Goal: Use online tool/utility: Utilize a website feature to perform a specific function

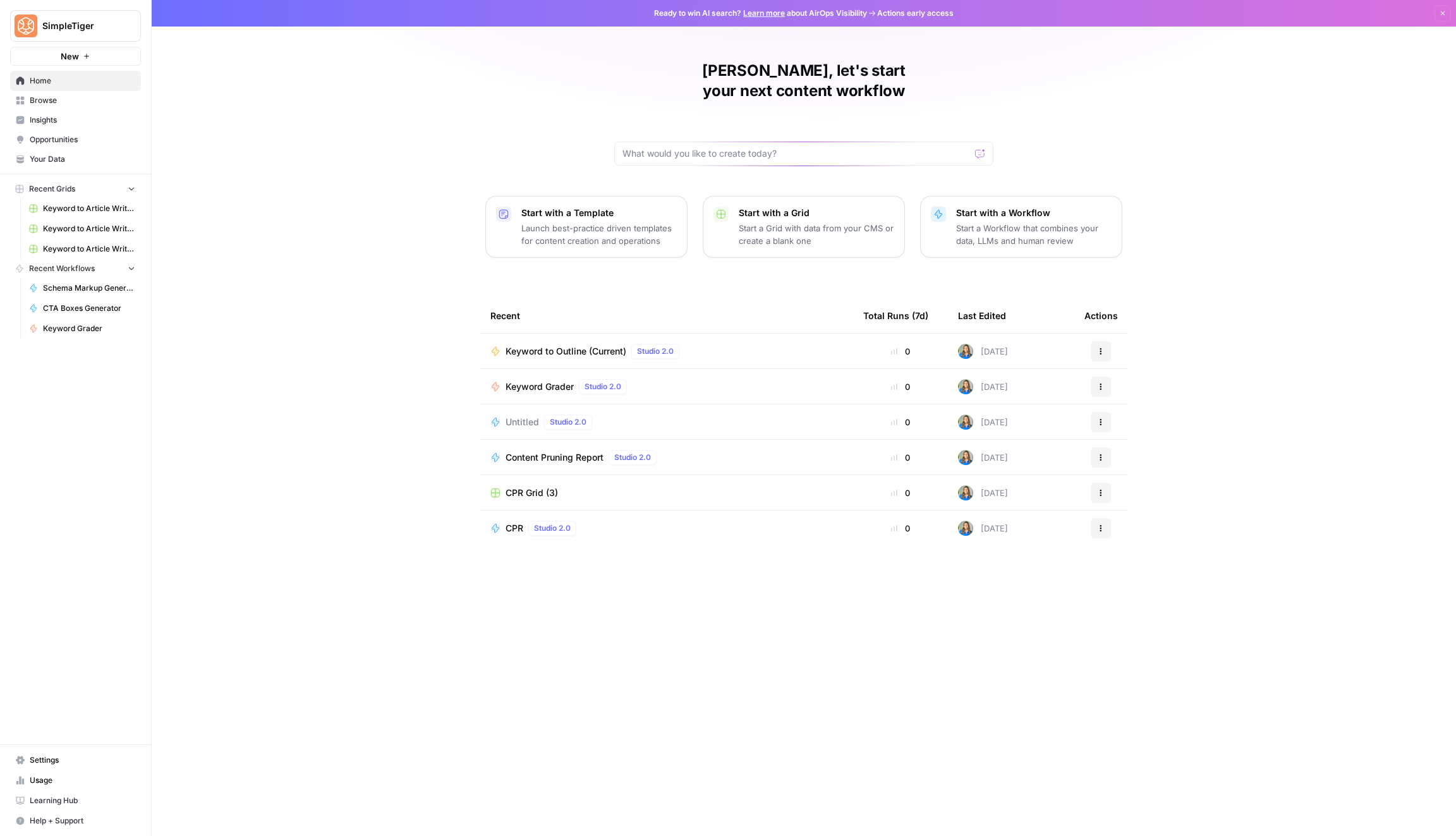
click at [52, 157] on span "Your Data" at bounding box center [82, 159] width 106 height 12
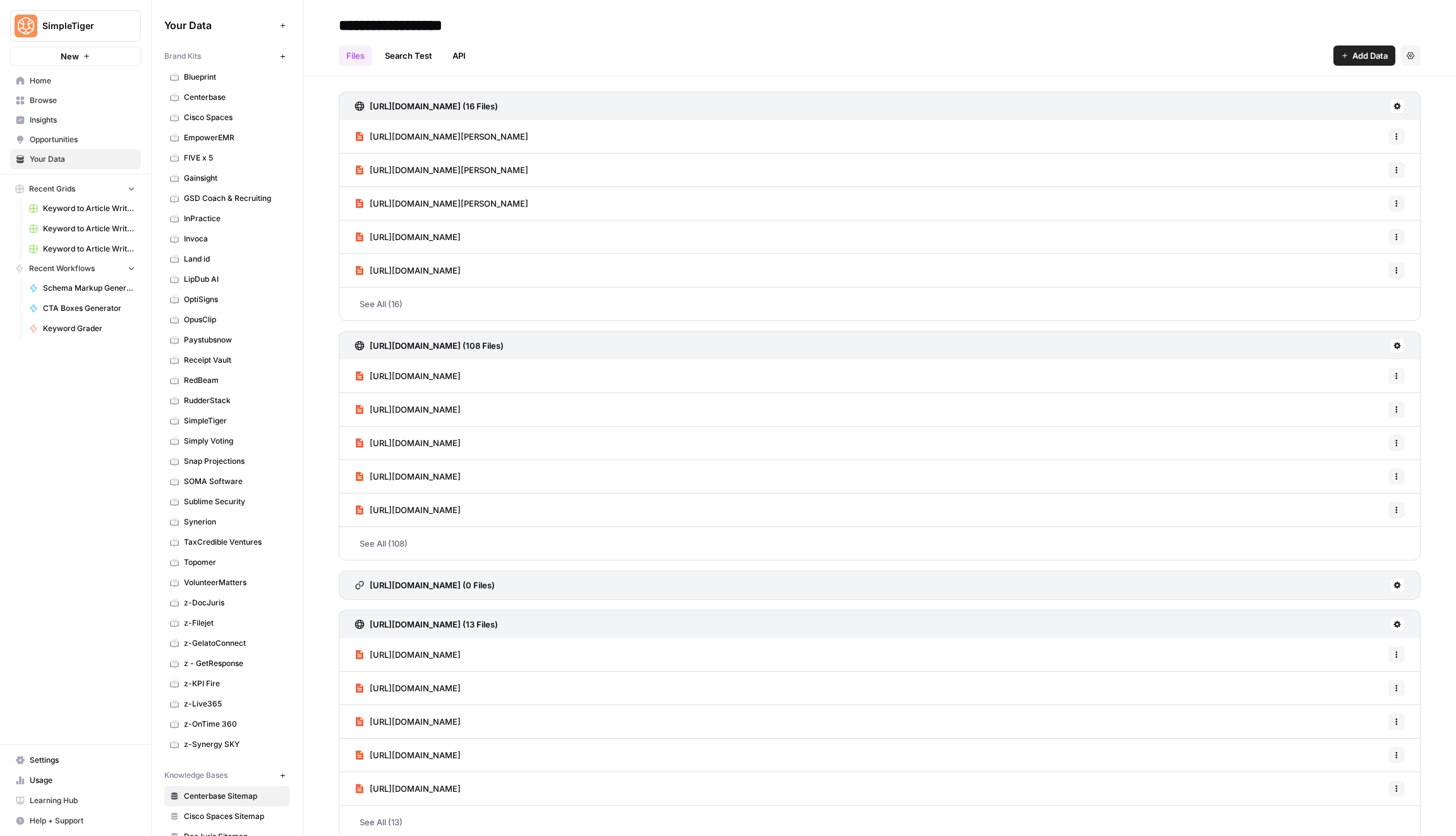
click at [76, 88] on link "Home" at bounding box center [75, 80] width 131 height 20
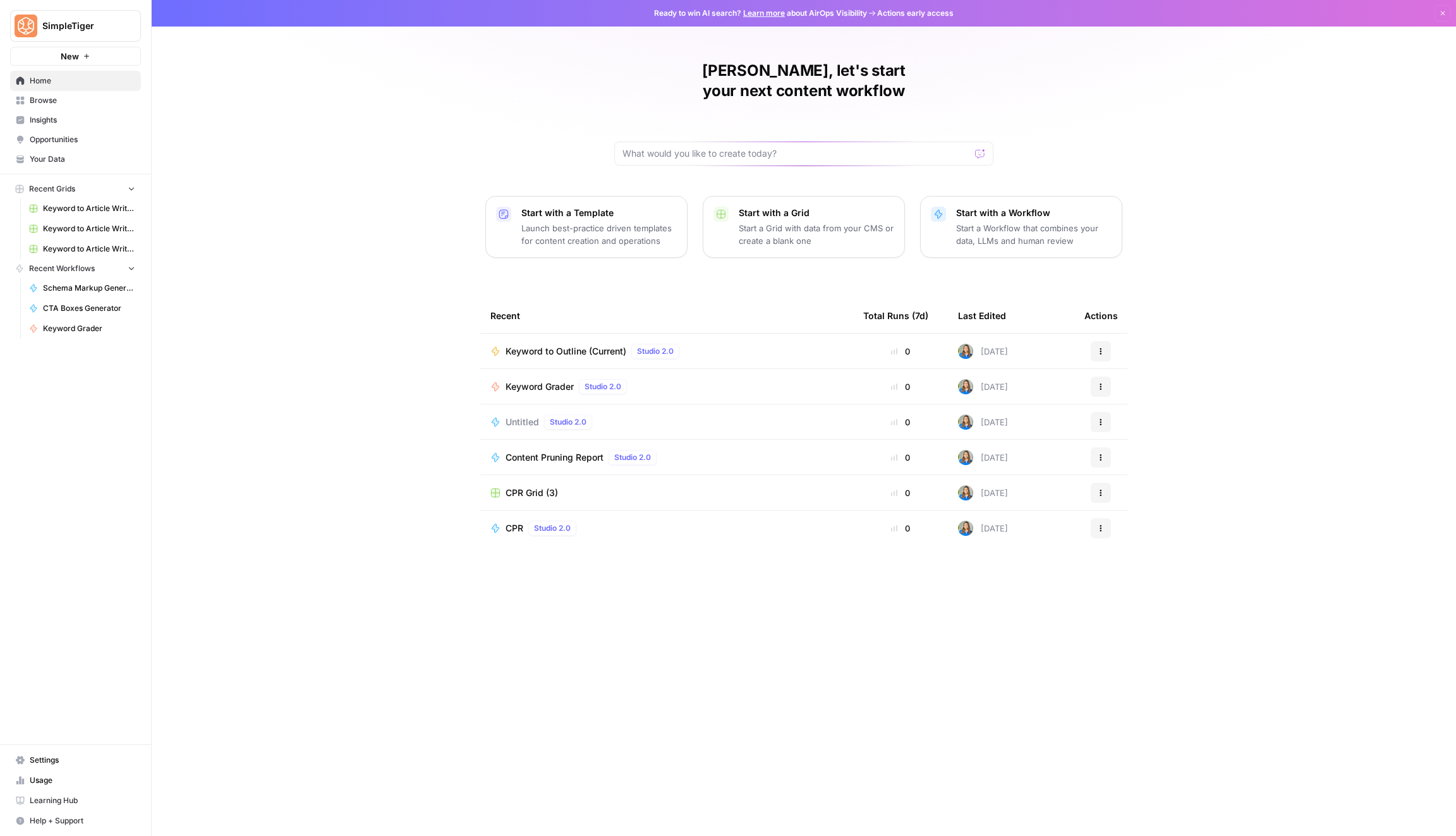
click at [75, 290] on span "Schema Markup Generator" at bounding box center [89, 288] width 93 height 12
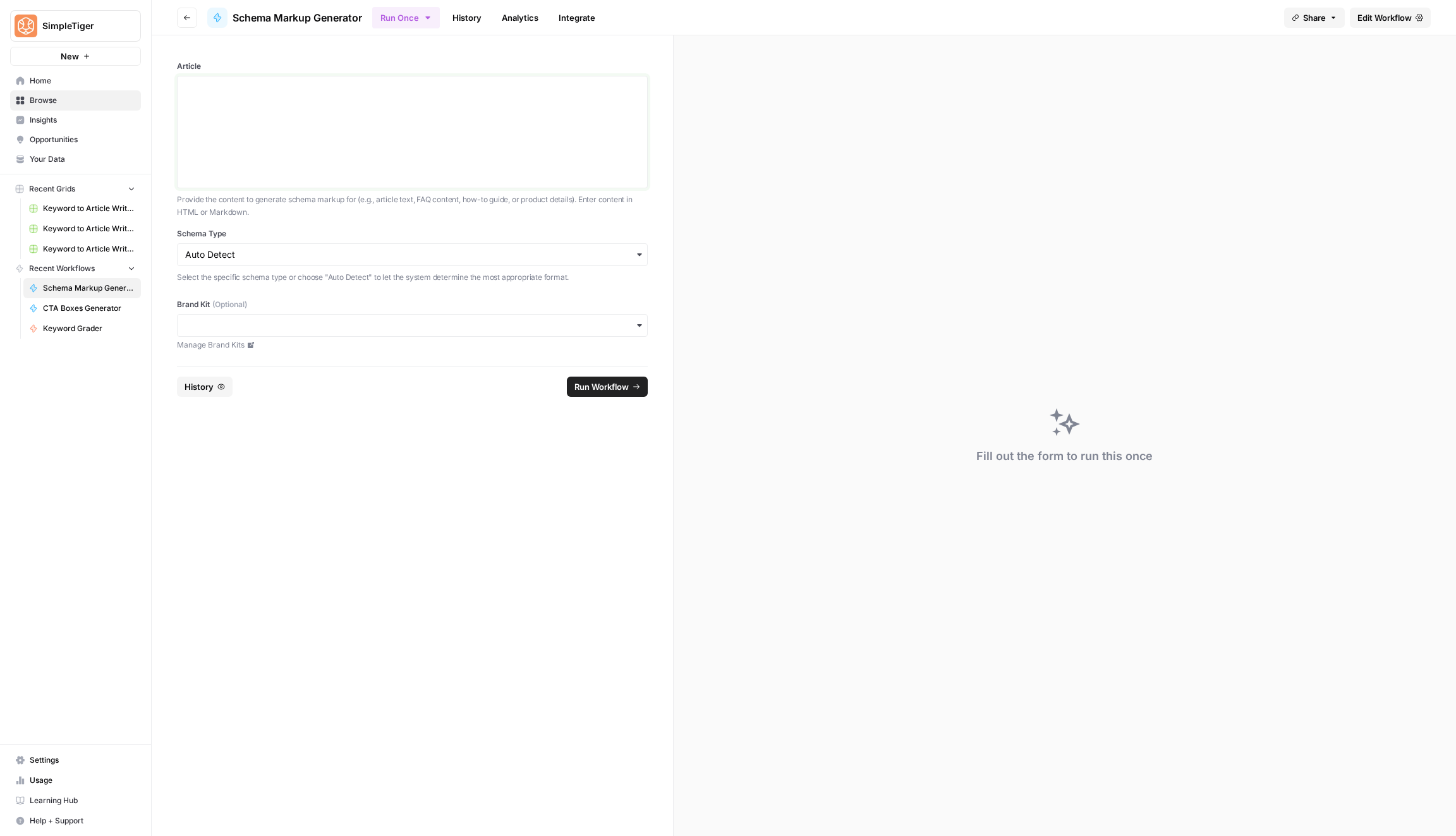
click at [424, 144] on div at bounding box center [412, 132] width 454 height 101
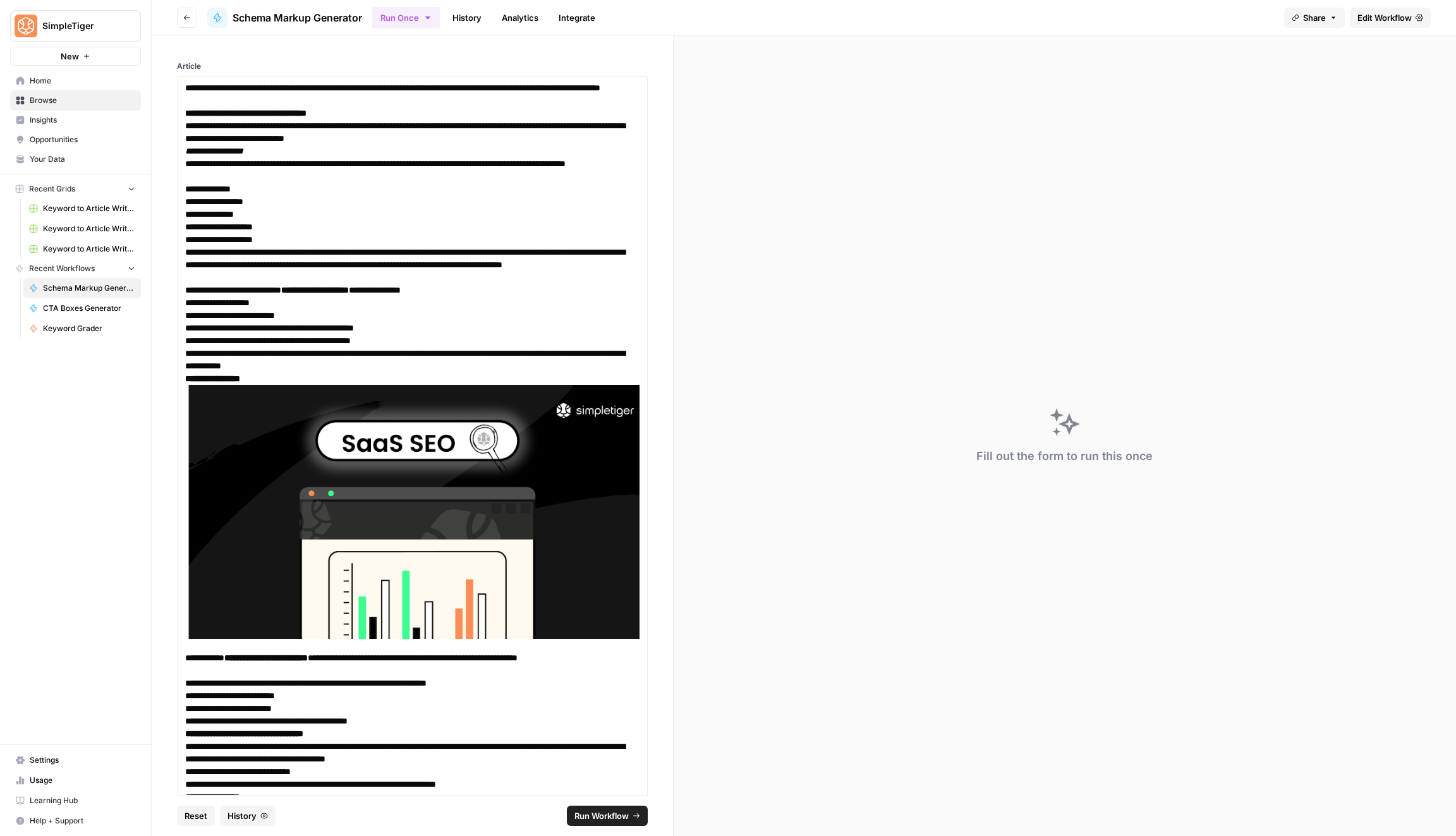
click at [1381, 15] on span "Edit Workflow" at bounding box center [1384, 18] width 54 height 12
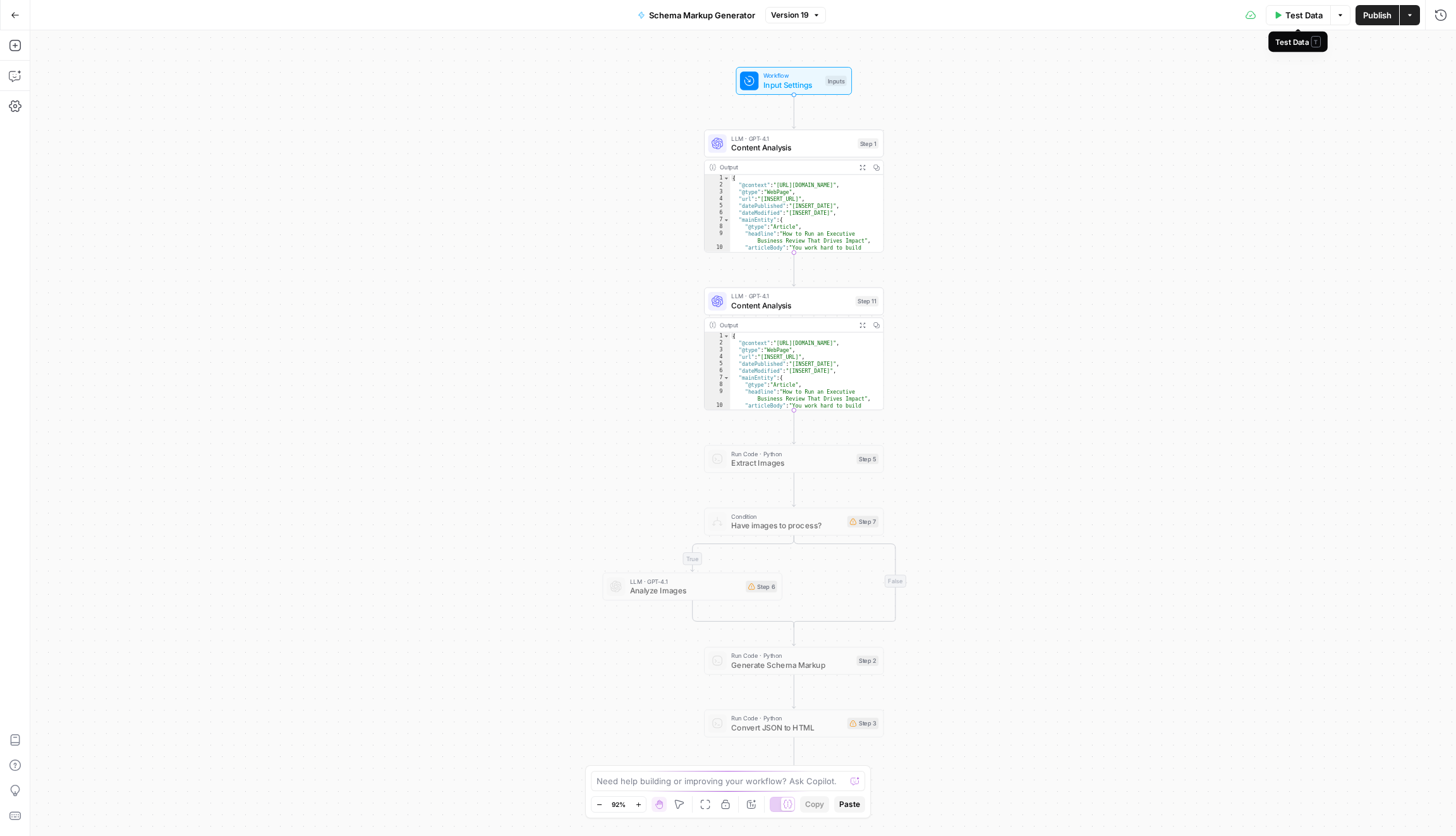
click at [1304, 17] on span "Test Data" at bounding box center [1304, 15] width 37 height 12
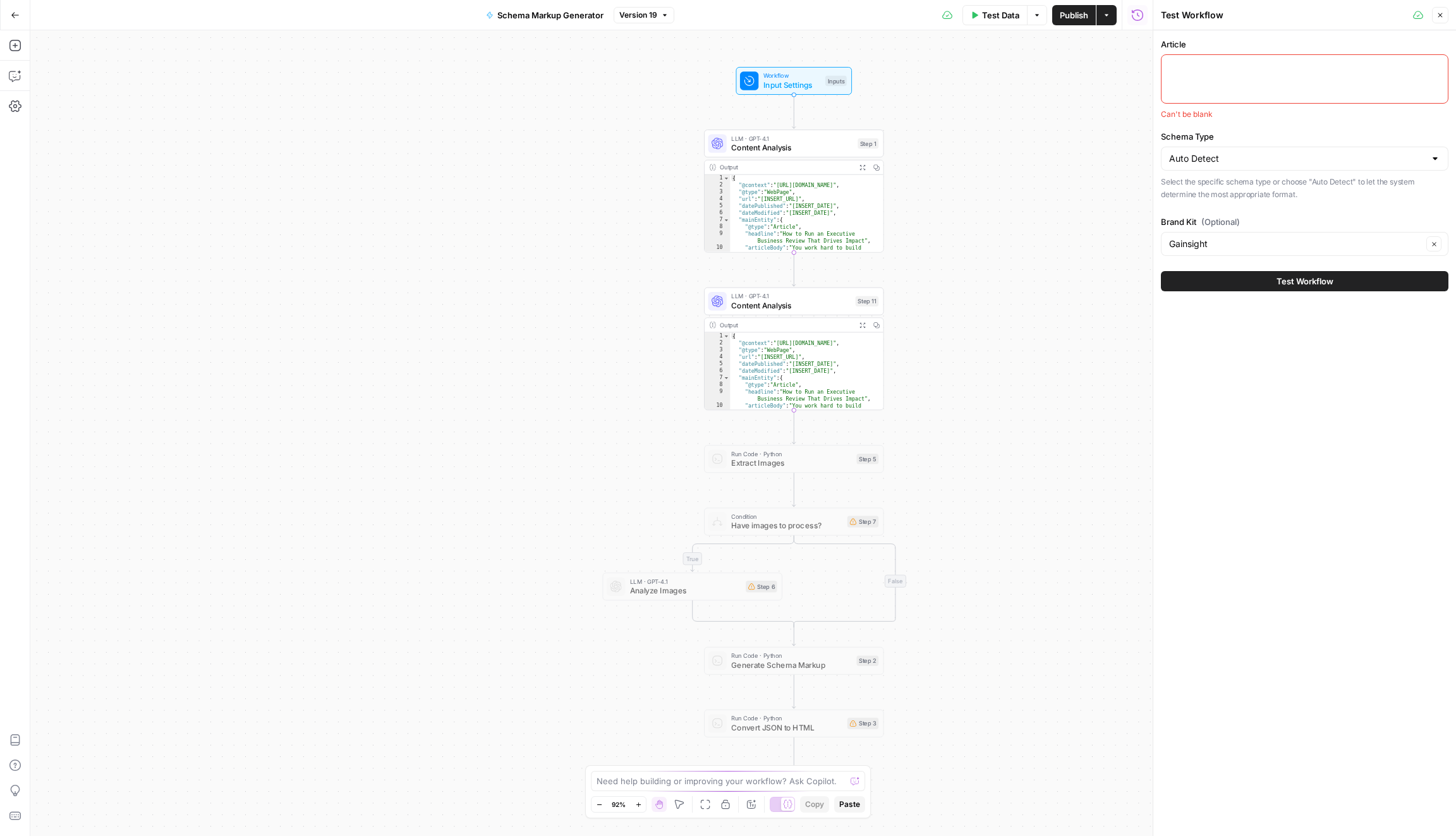
paste textarea "Loremi dol sitametco adip EliT seddoeiu. Te inc utla etdolore magn aliqu enimad…"
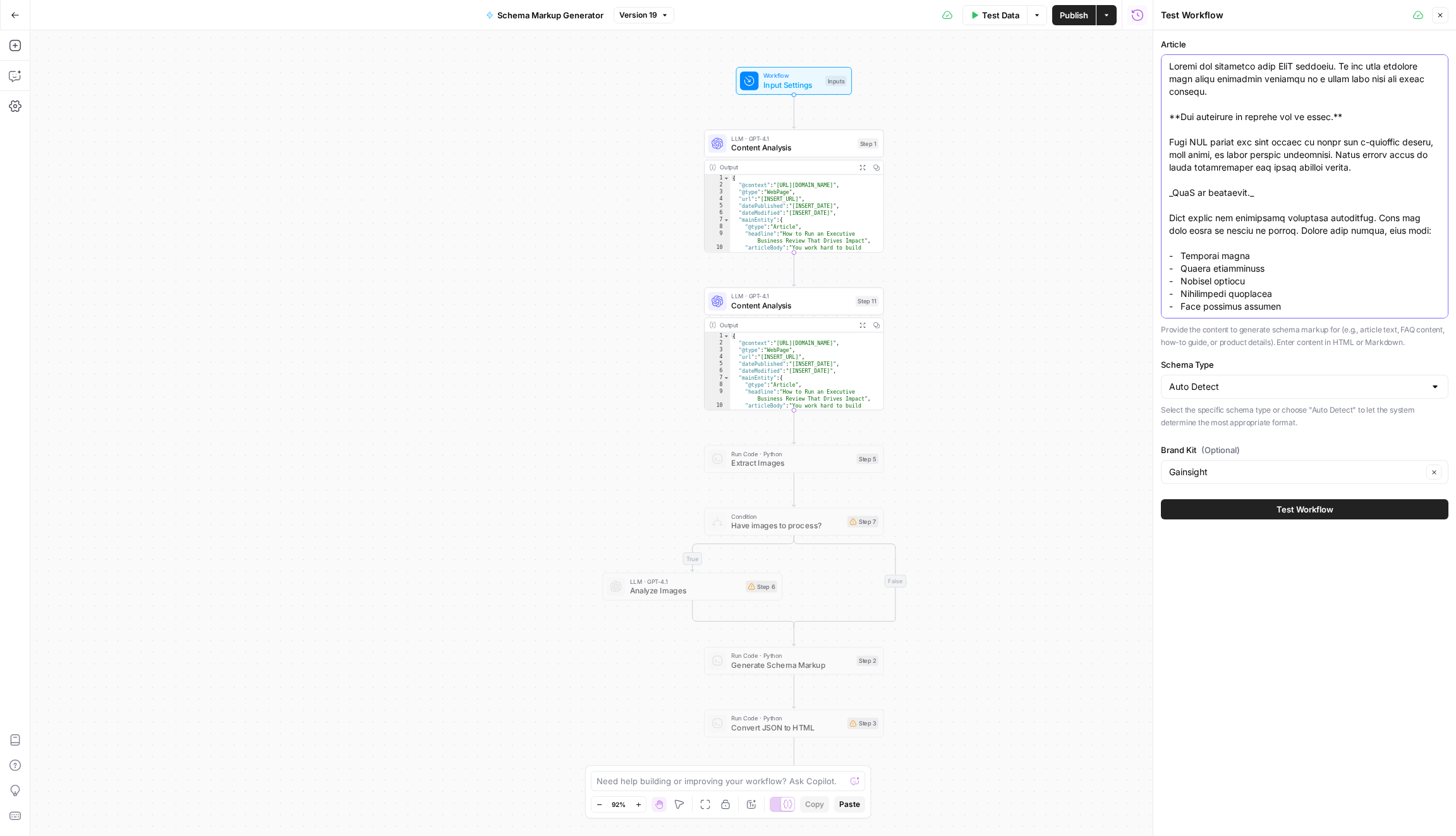
type textarea "Loremi dol sitametco adip EliT seddoeiu. Te inc utla etdolore magn aliqu enimad…"
click at [1261, 481] on div "Gainsight Clear" at bounding box center [1304, 472] width 287 height 24
click at [1270, 500] on span "SimpleTiger" at bounding box center [1302, 503] width 261 height 12
type input "SimpleTiger"
click at [1276, 514] on span "Test Workflow" at bounding box center [1304, 509] width 57 height 12
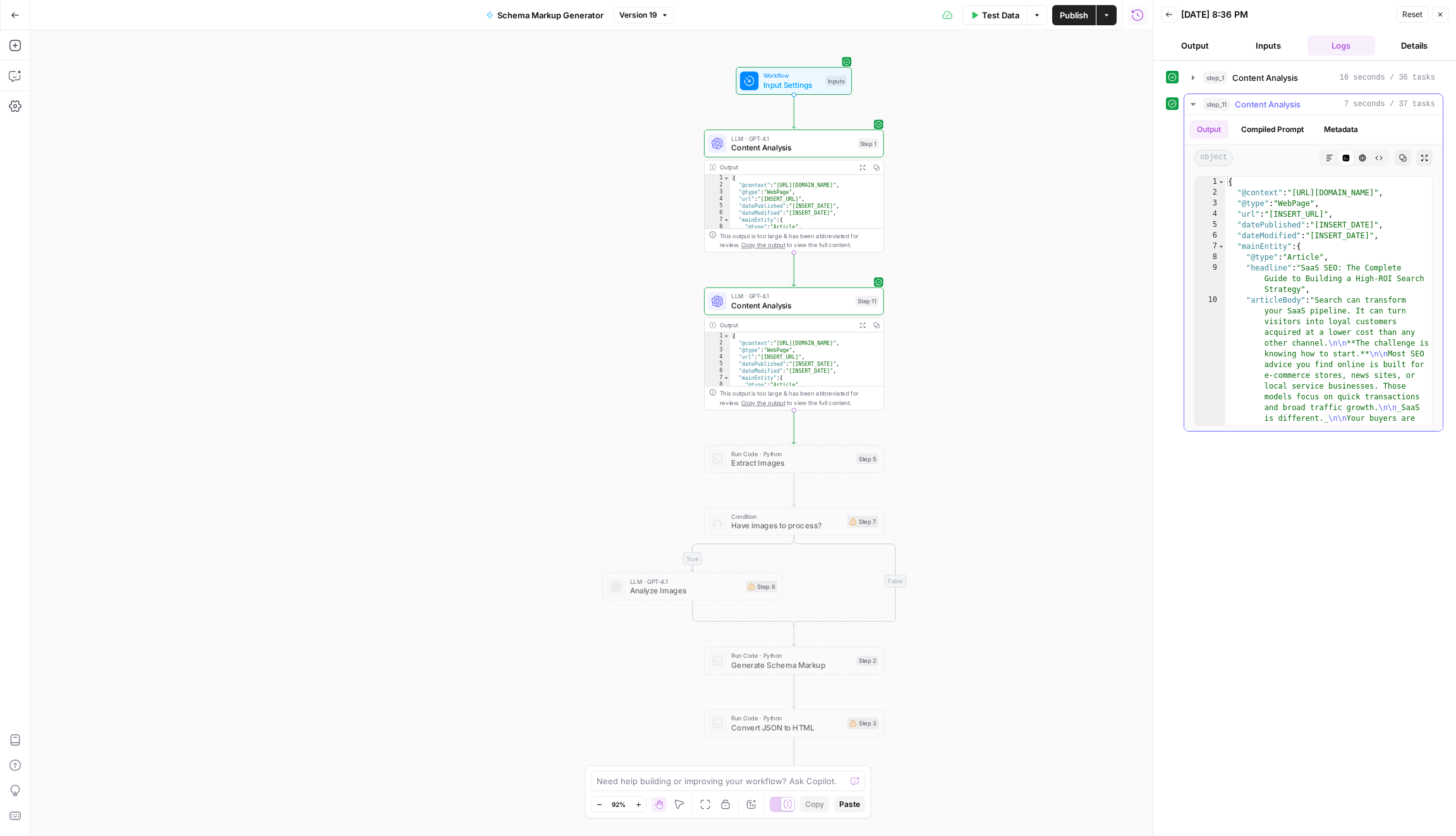
click at [1408, 151] on button "Copy" at bounding box center [1403, 158] width 16 height 16
